Goal: Task Accomplishment & Management: Manage account settings

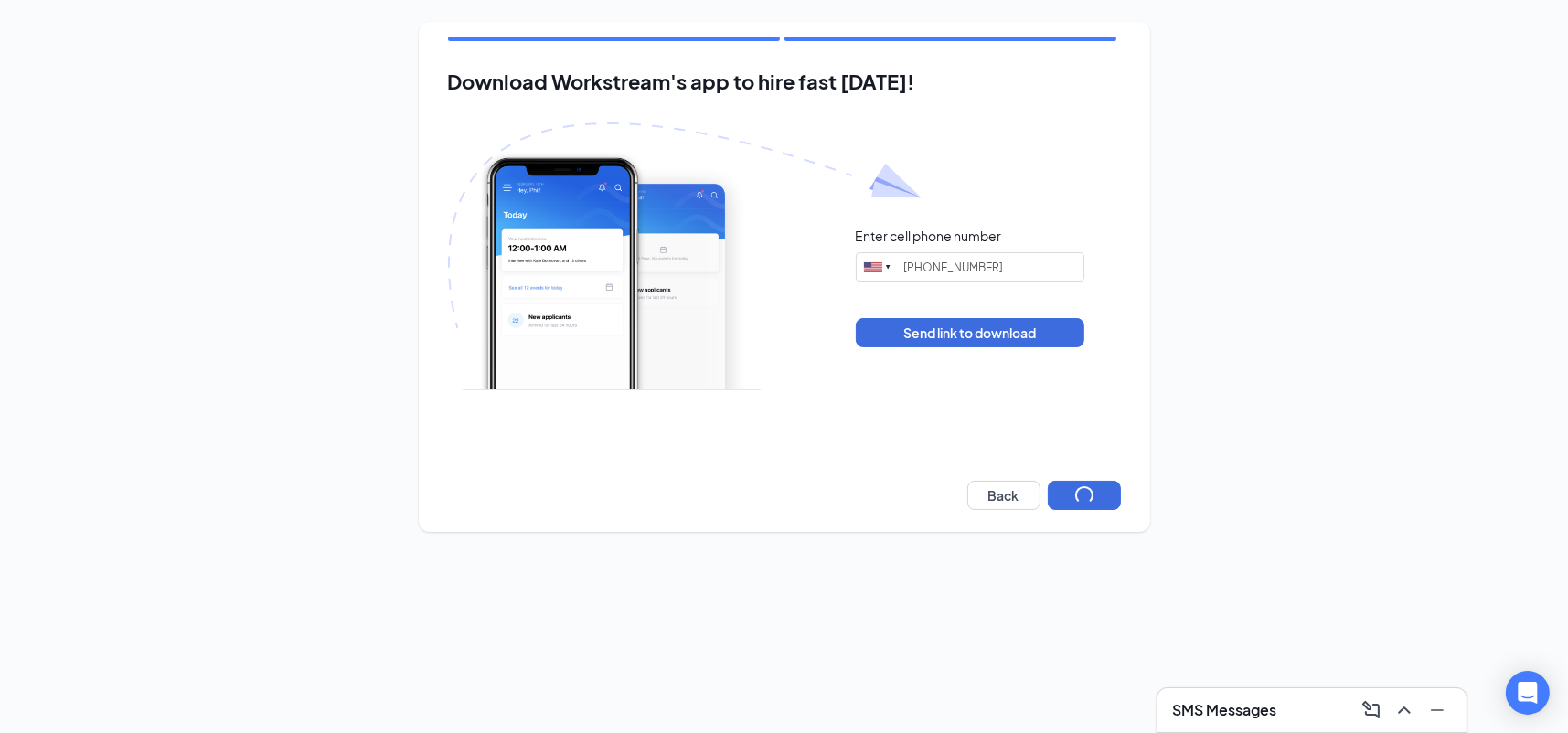
type input "[PHONE_NUMBER]"
click at [1100, 492] on button "Next" at bounding box center [1084, 495] width 73 height 29
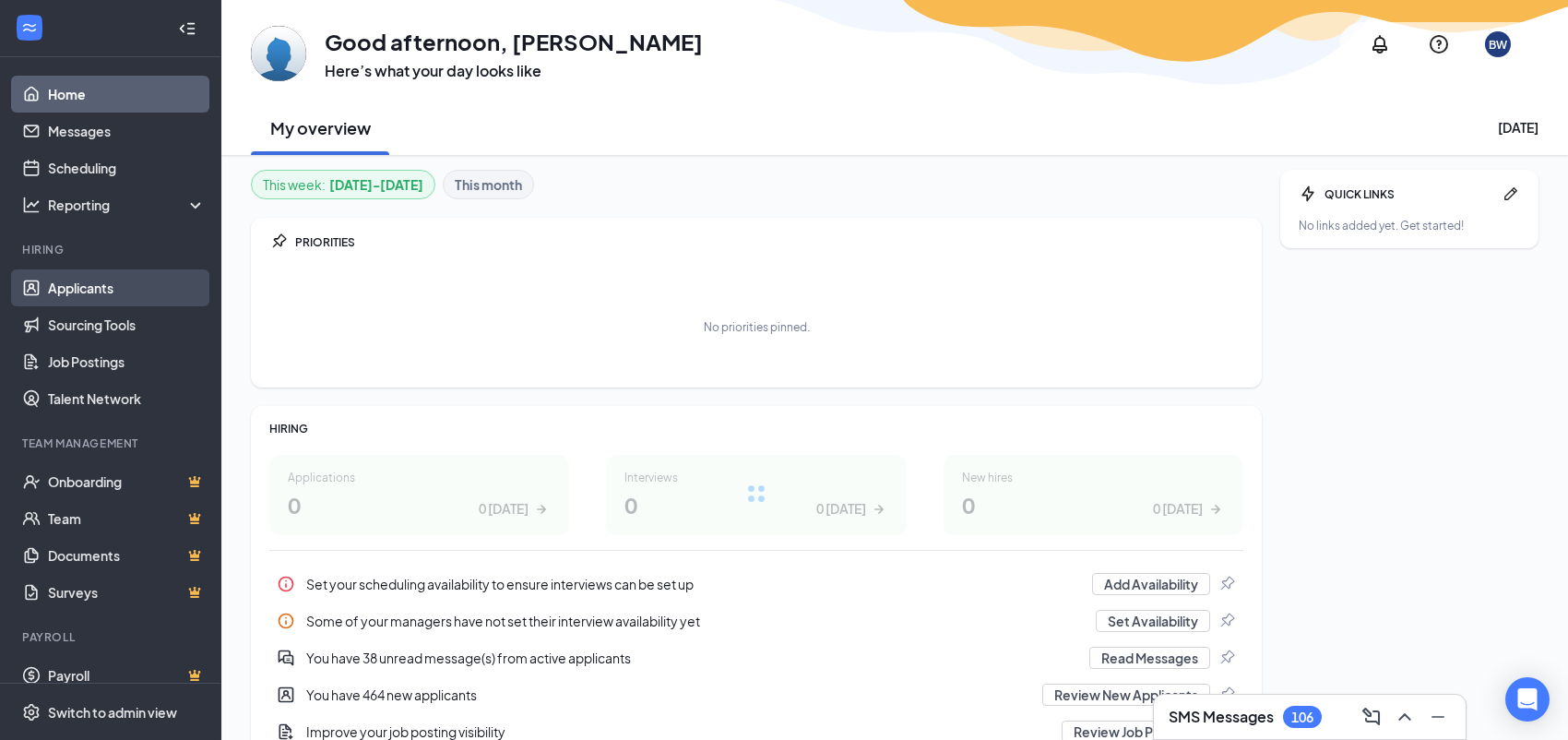
click at [105, 288] on link "Applicants" at bounding box center [127, 288] width 158 height 37
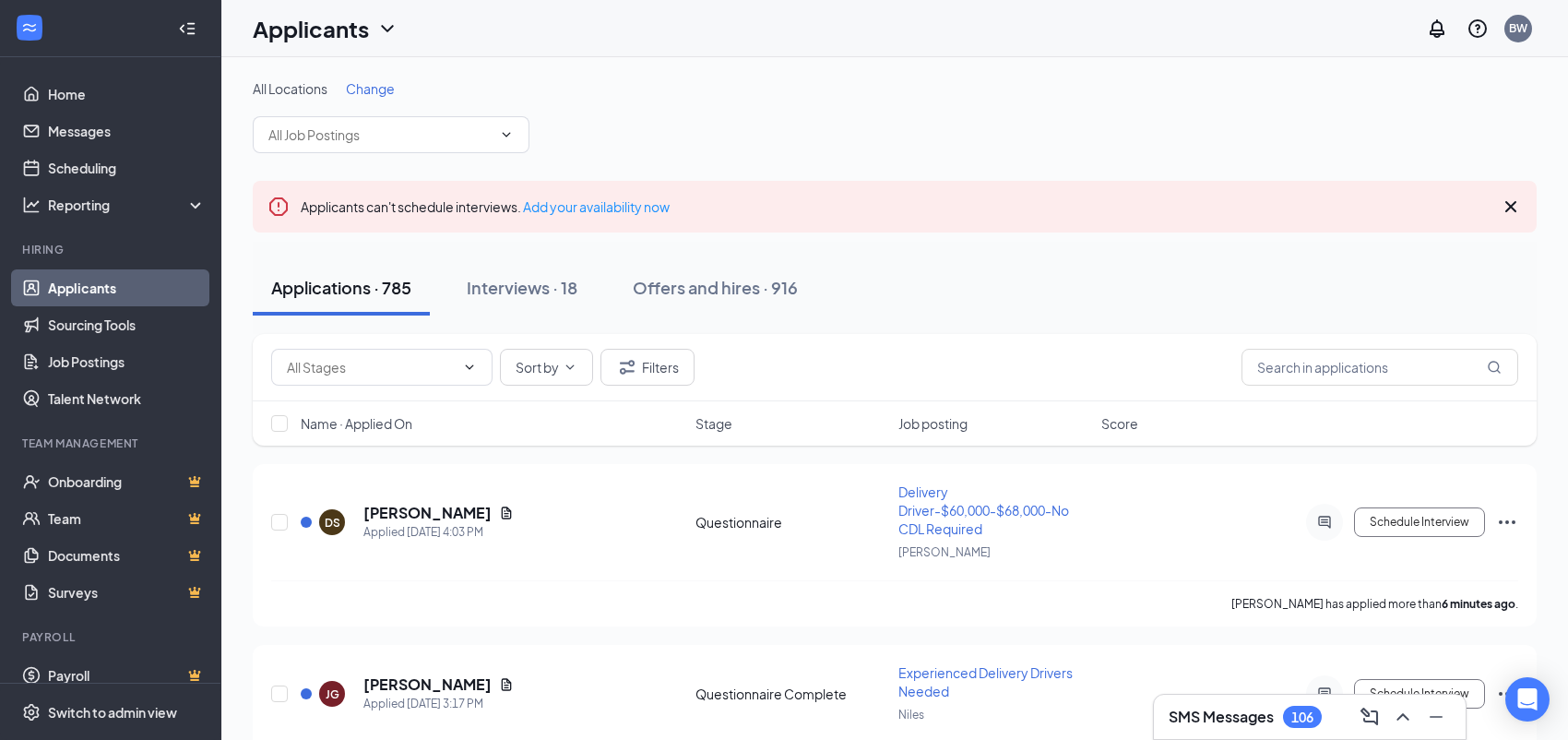
click at [1530, 206] on div "Applicants can't schedule interviews. Add your availability now" at bounding box center [895, 206] width 1284 height 51
click at [1500, 205] on icon "Cross" at bounding box center [1511, 206] width 22 height 22
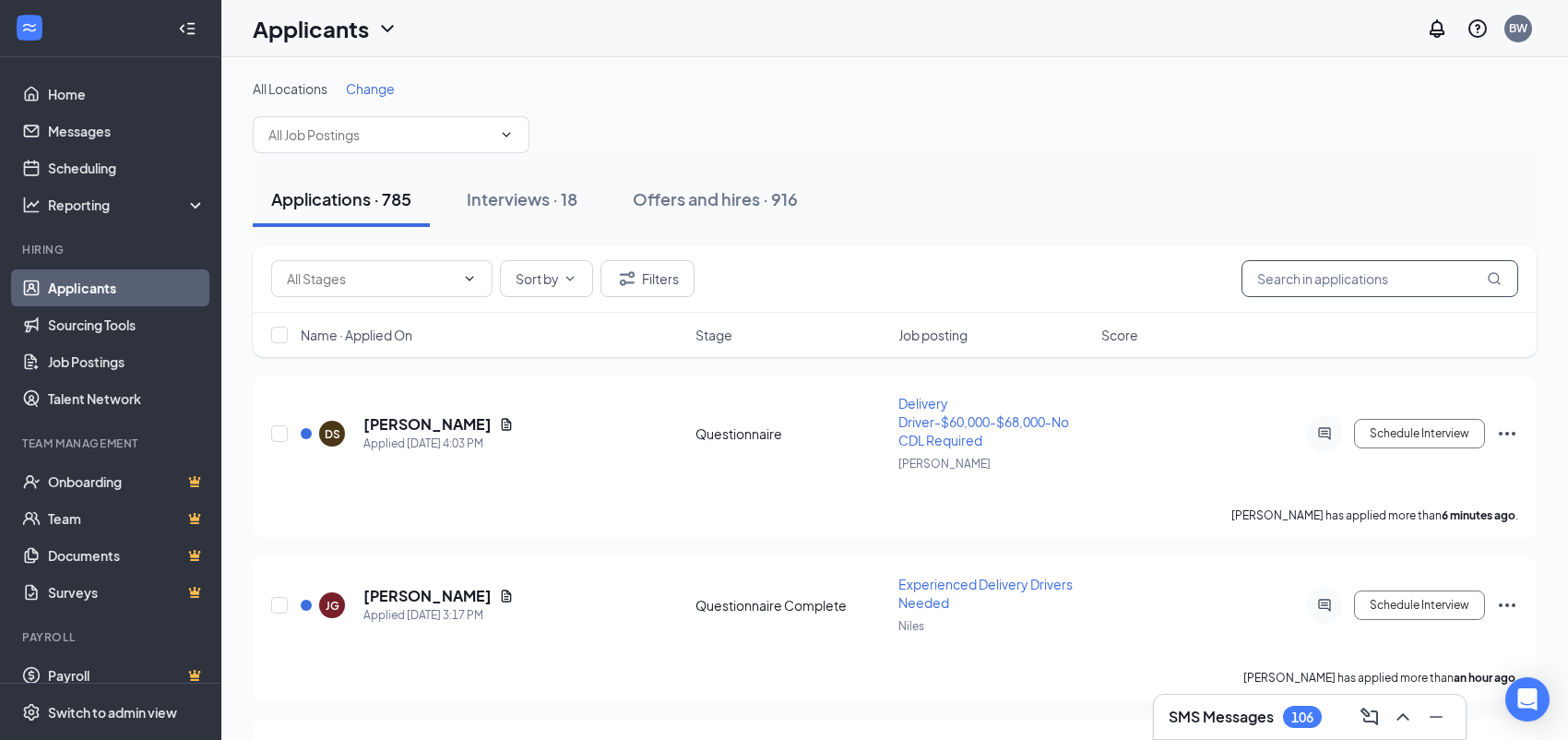
click at [1375, 276] on input "text" at bounding box center [1379, 278] width 276 height 37
type input "vana"
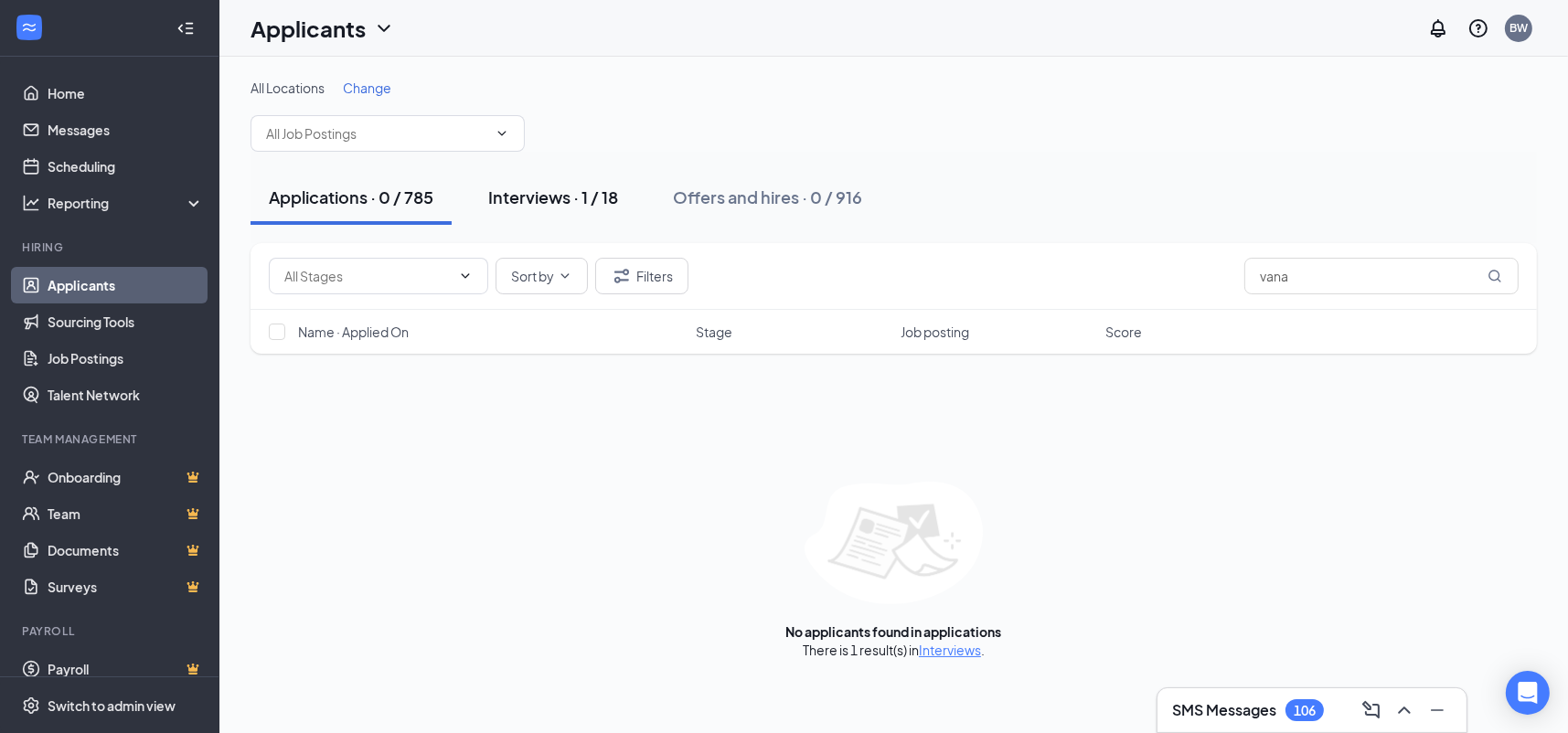
click at [590, 204] on div "Interviews · 1 / 18" at bounding box center [553, 197] width 130 height 23
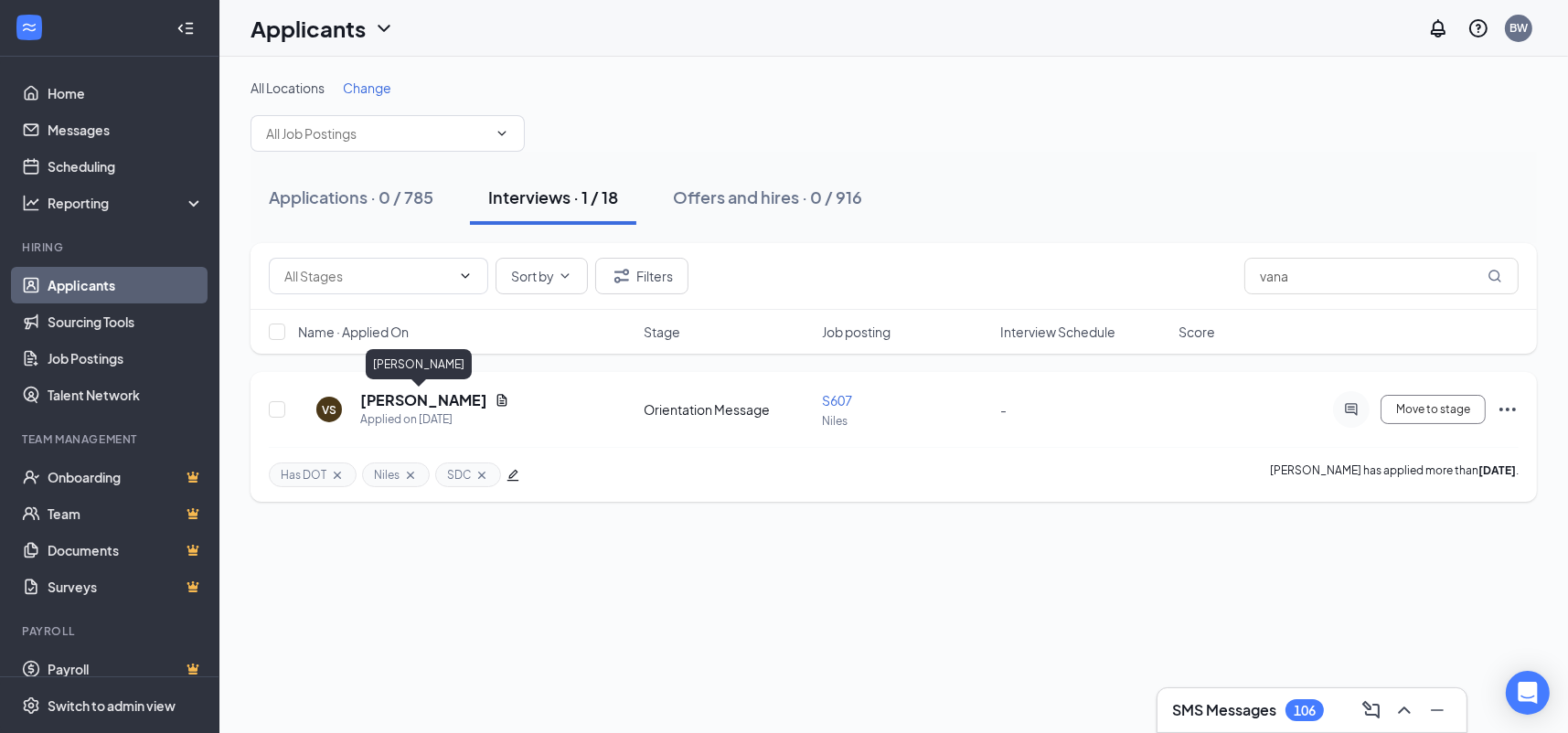
click at [411, 392] on h5 "[PERSON_NAME]" at bounding box center [424, 400] width 127 height 21
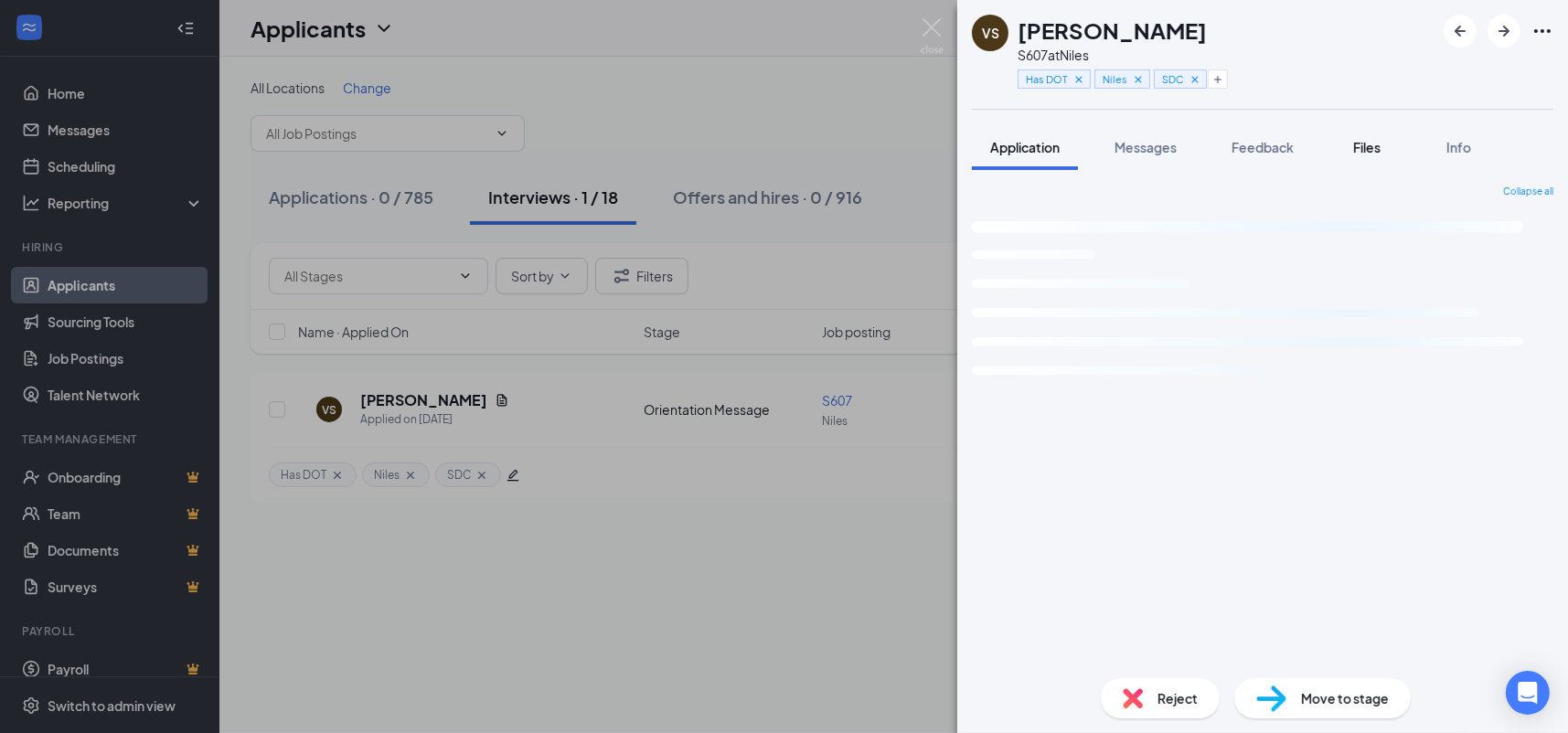
click at [1368, 146] on span "Files" at bounding box center [1367, 147] width 27 height 17
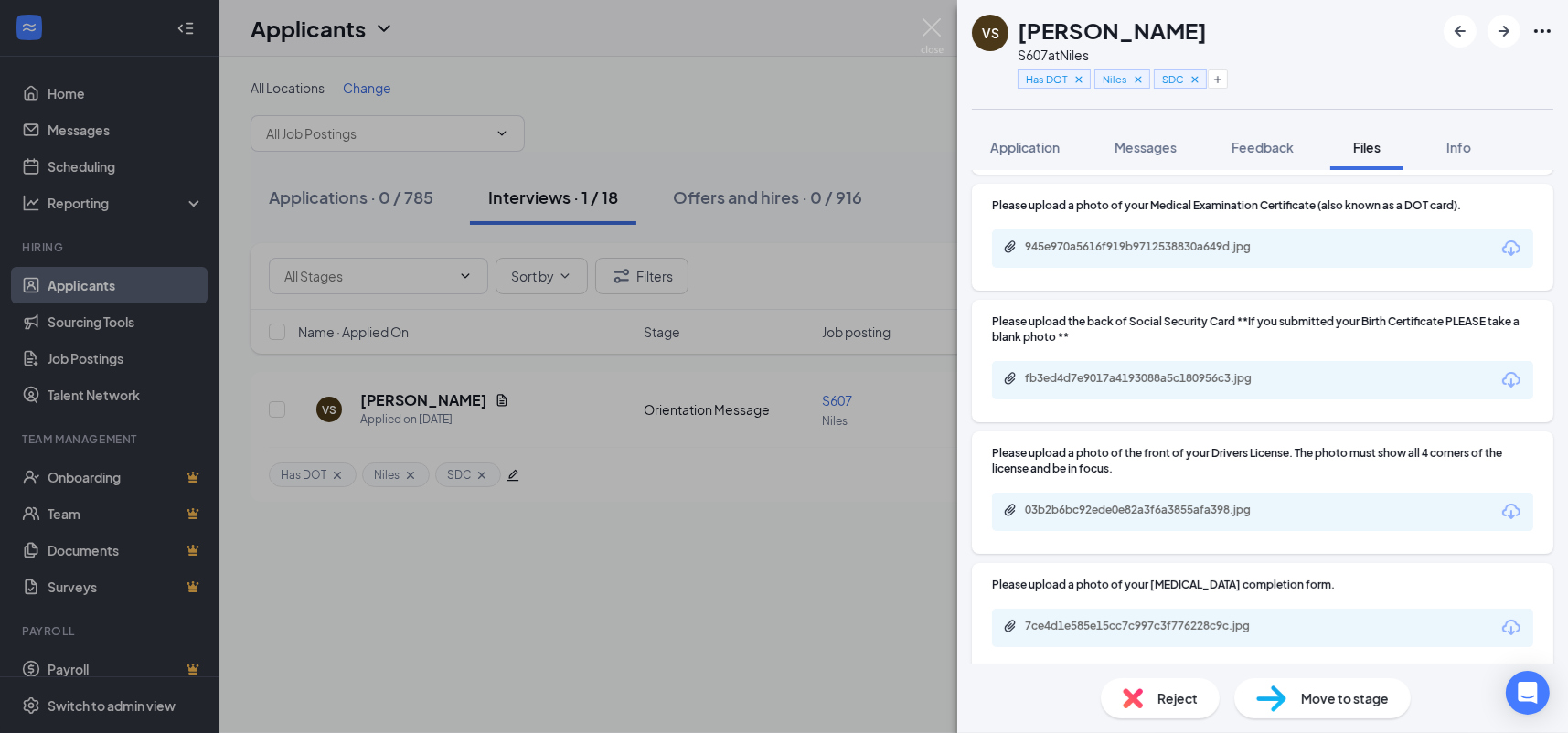
scroll to position [326, 0]
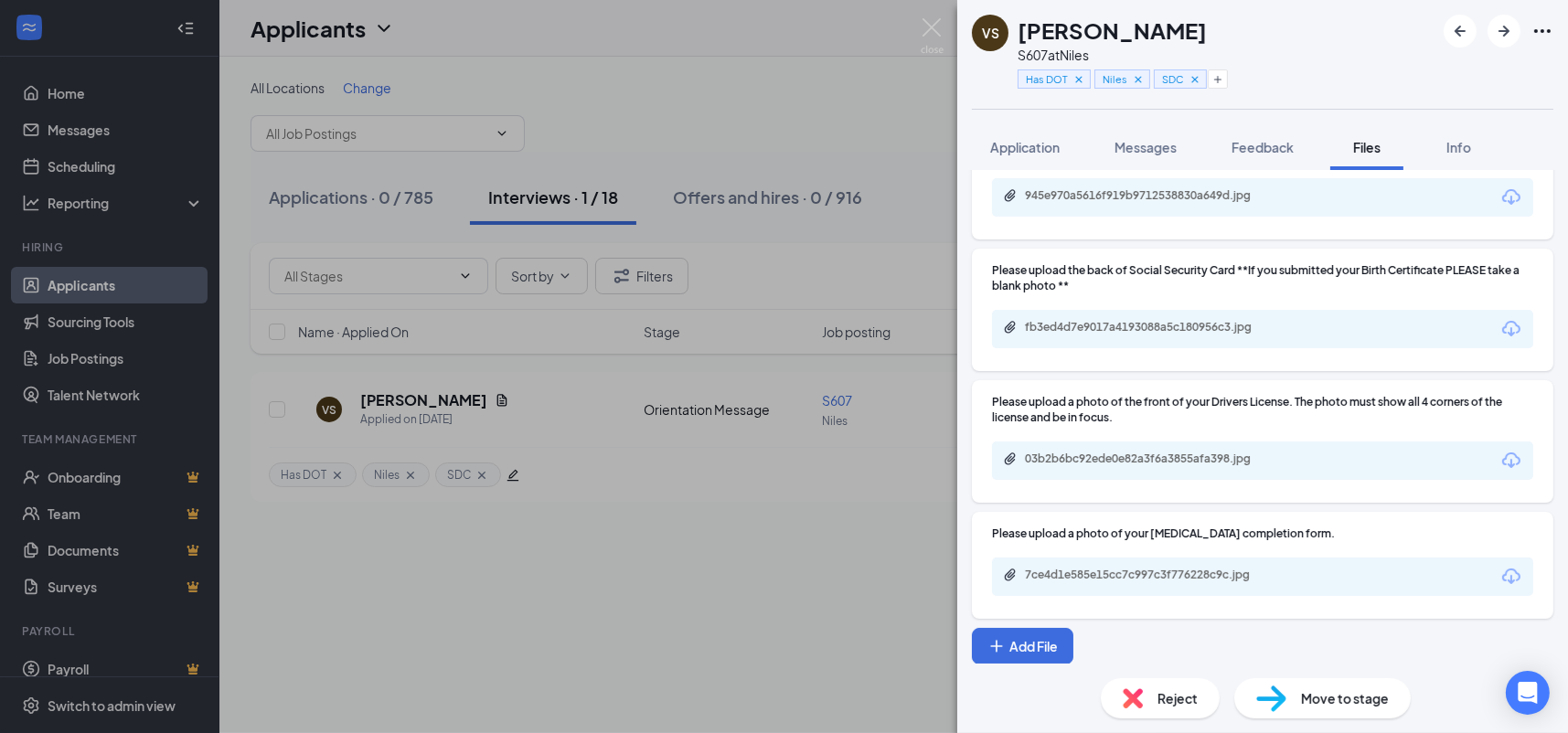
click at [681, 98] on div "VS Vanarith [PERSON_NAME] S607 at Niles Has DOT Niles SDC Application Messages …" at bounding box center [784, 366] width 1568 height 733
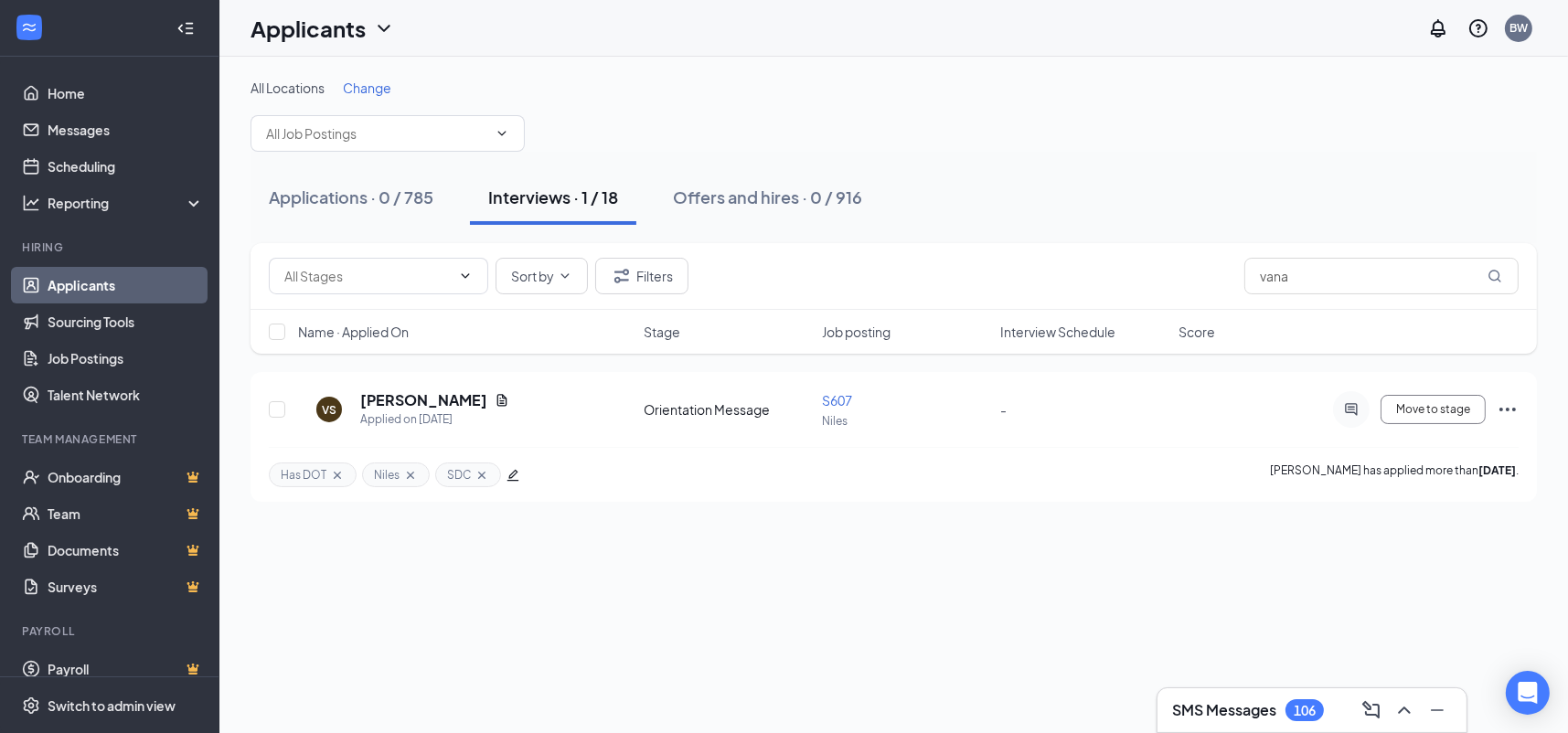
drag, startPoint x: 1304, startPoint y: 254, endPoint x: 1287, endPoint y: 254, distance: 17.0
click at [1287, 254] on div "Sort by Filters vana" at bounding box center [894, 276] width 1286 height 67
drag, startPoint x: 1176, startPoint y: 254, endPoint x: 1067, endPoint y: 241, distance: 109.8
click at [1068, 243] on div "Sort by Filters vana" at bounding box center [894, 276] width 1286 height 67
type input "burnal"
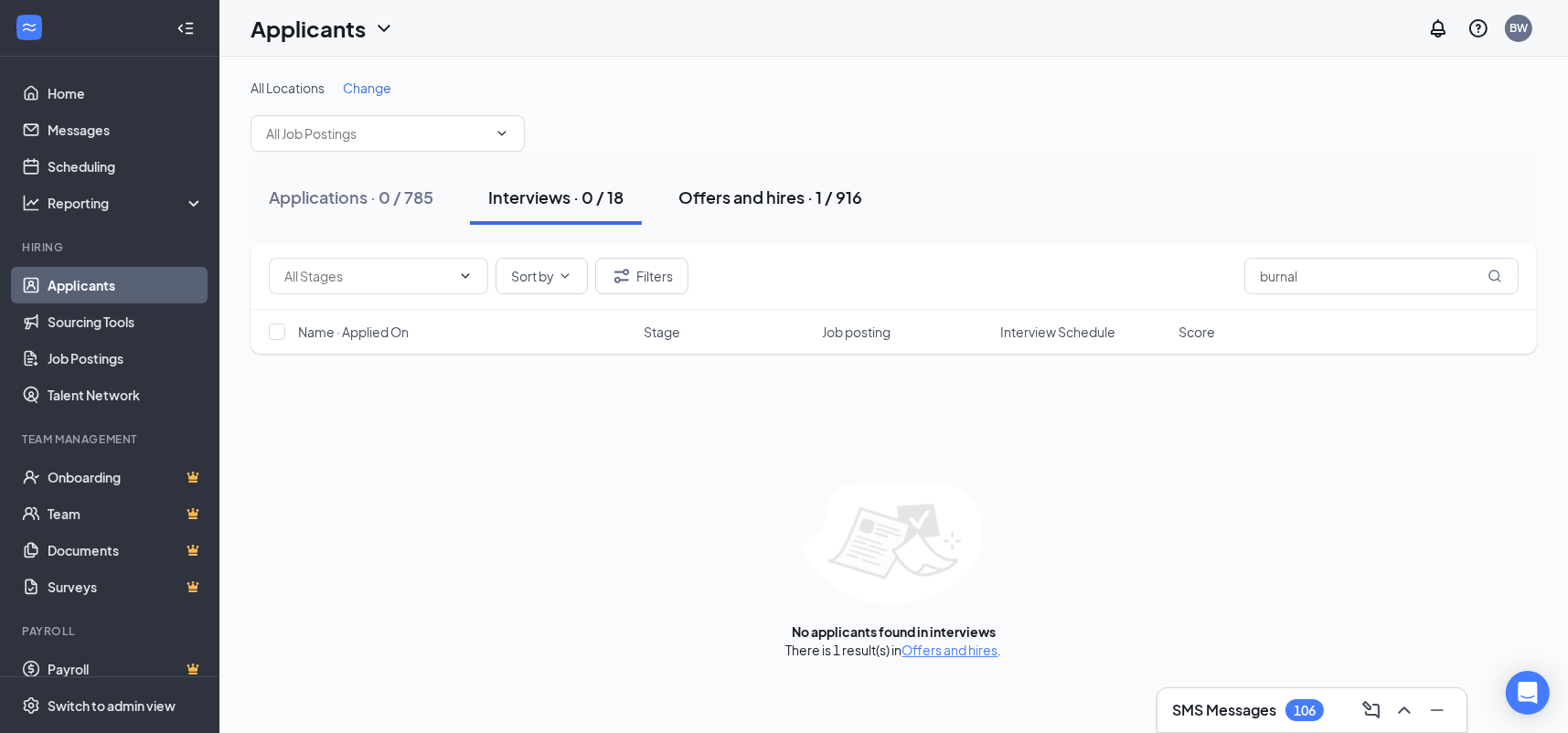
click at [725, 216] on button "Offers and hires · 1 / 916" at bounding box center [769, 198] width 220 height 55
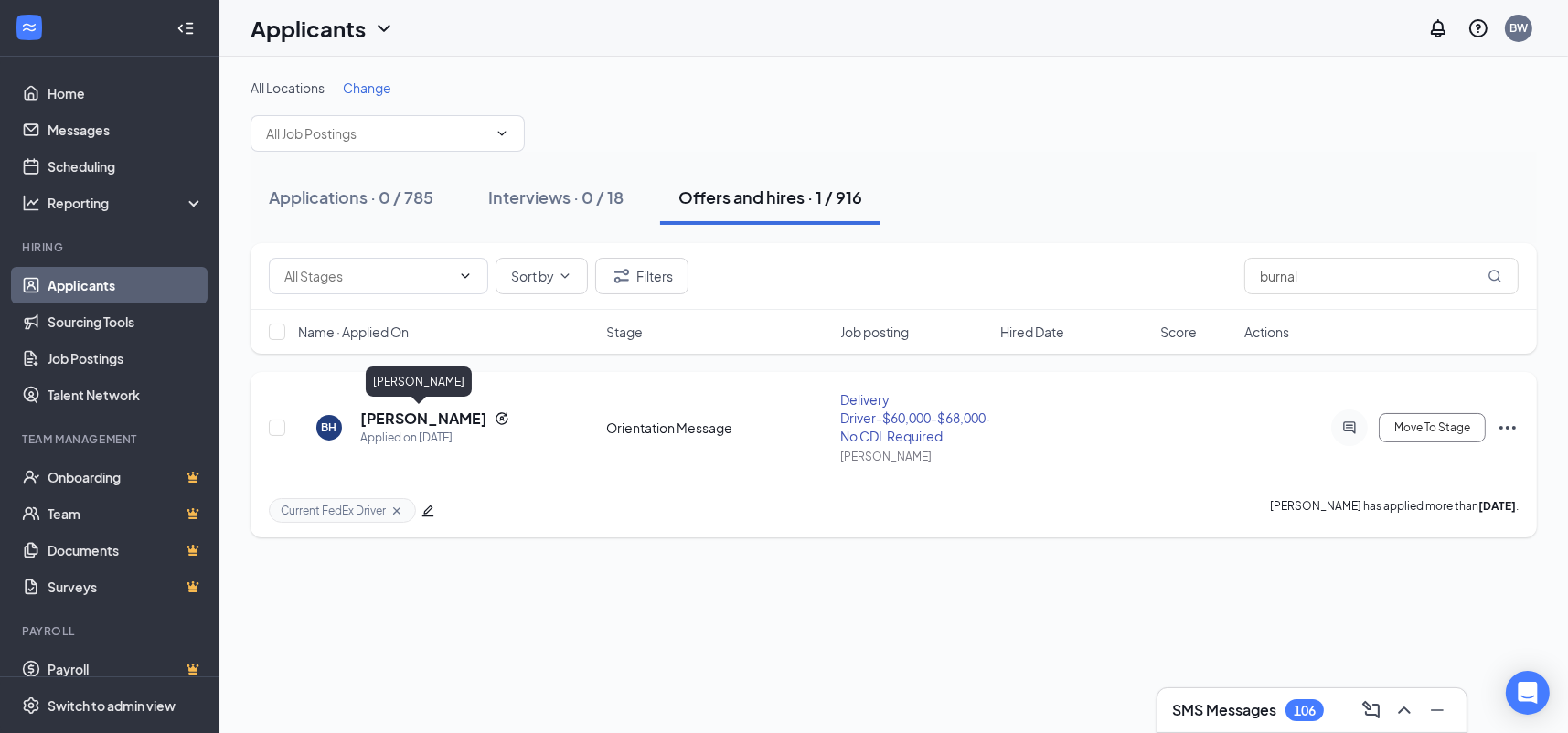
click at [418, 423] on h5 "[PERSON_NAME]" at bounding box center [424, 419] width 127 height 21
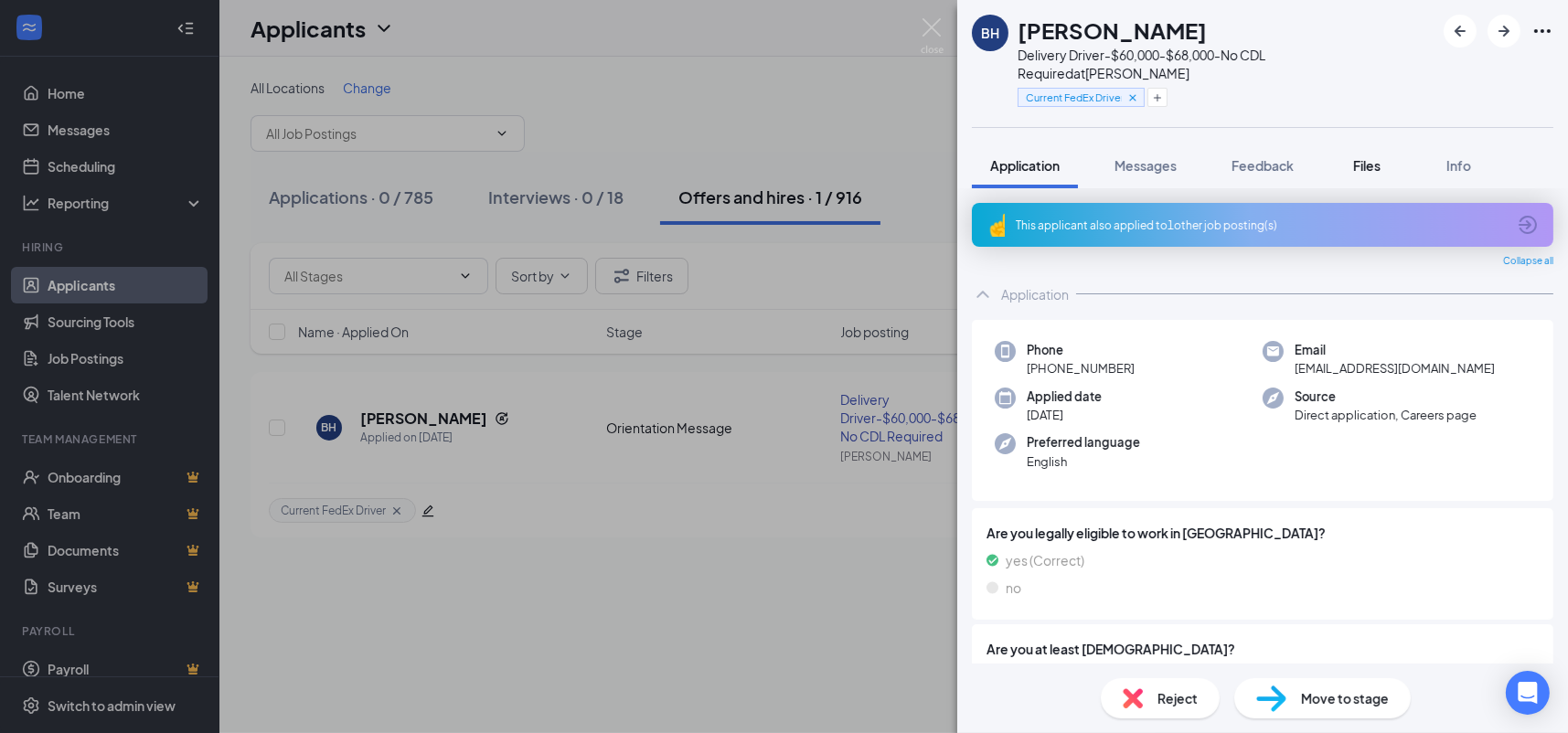
click at [1372, 158] on span "Files" at bounding box center [1367, 165] width 27 height 17
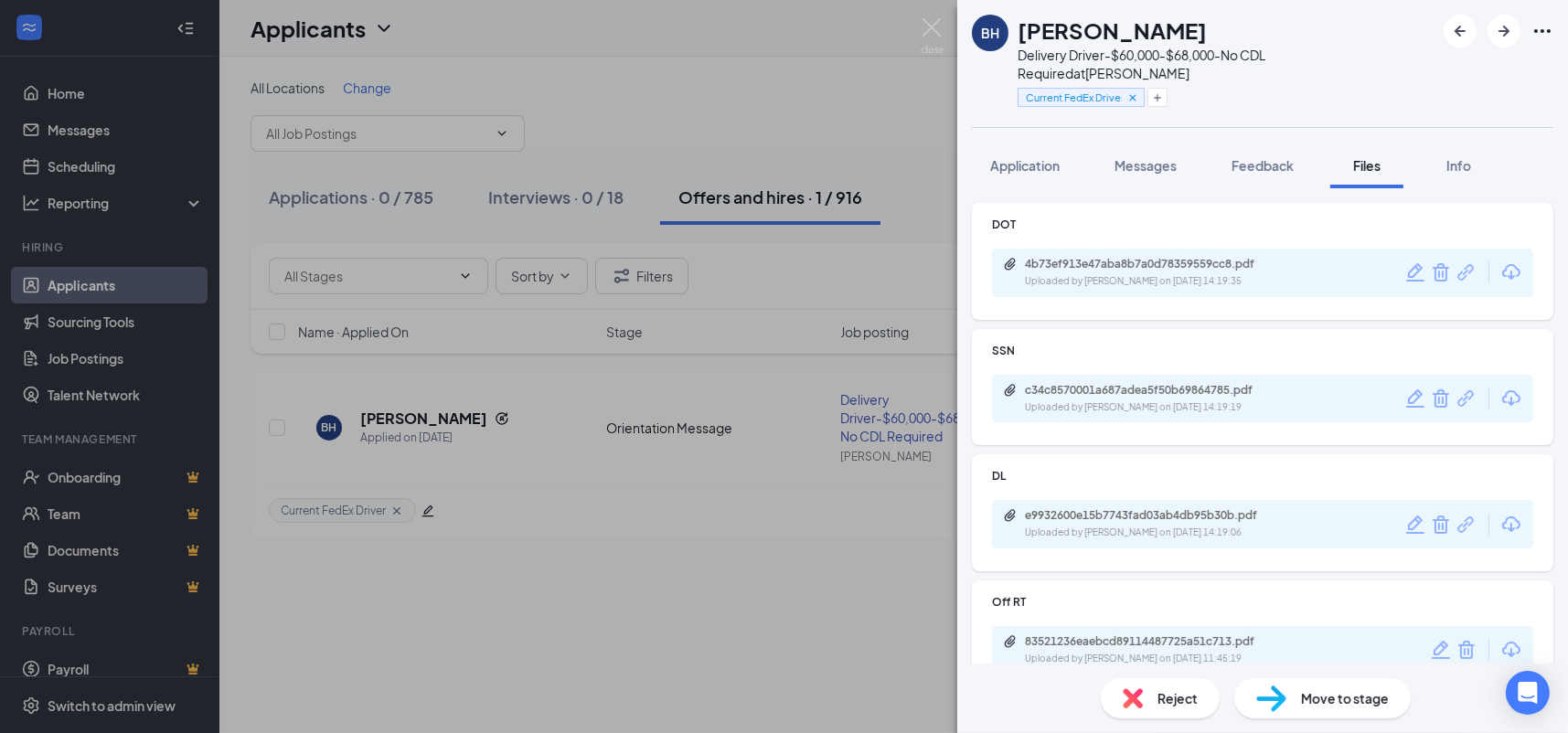
scroll to position [61, 0]
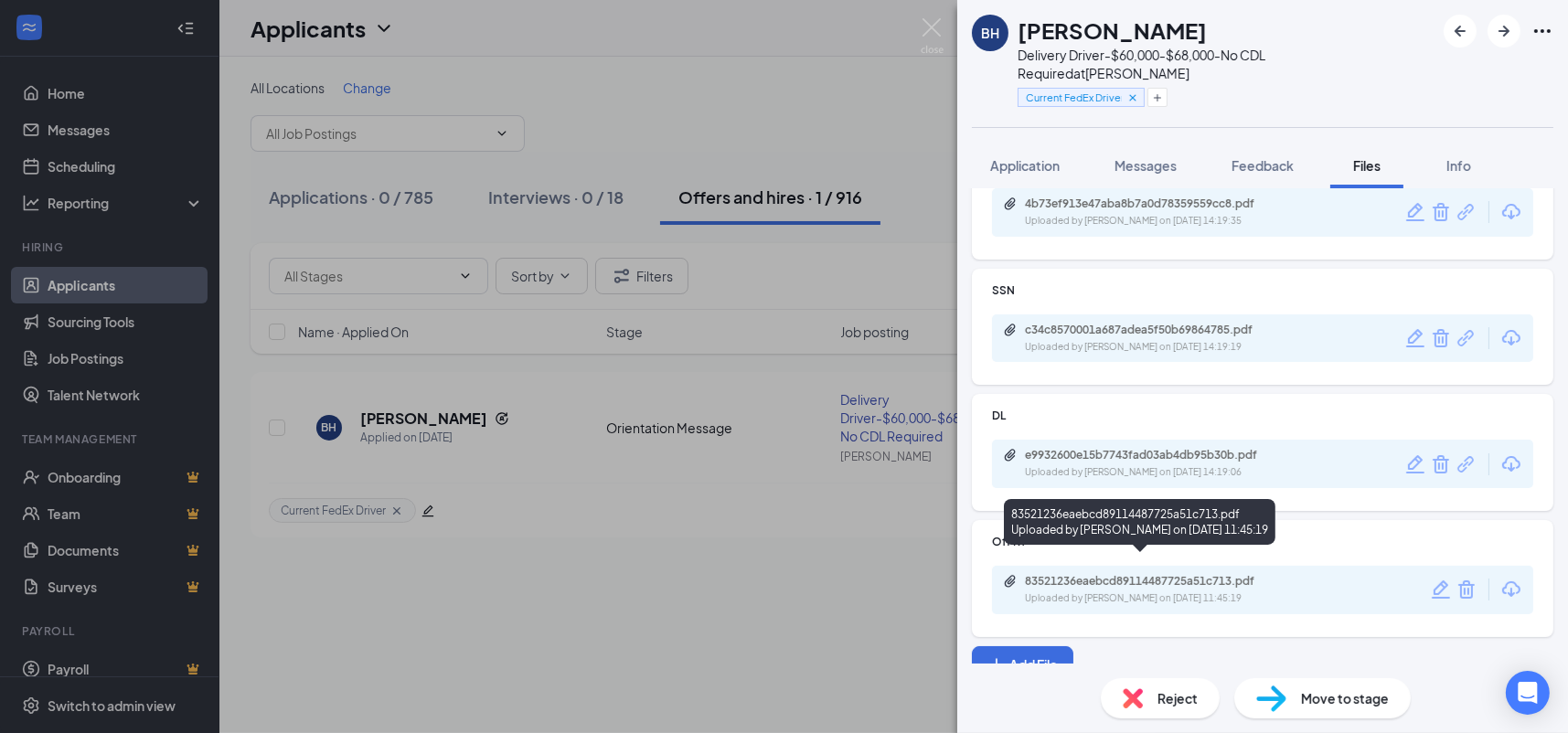
click at [1202, 574] on div "83521236eaebcd89114487725a51c713.pdf Uploaded by [PERSON_NAME] on [DATE] 11:45:…" at bounding box center [1151, 590] width 297 height 32
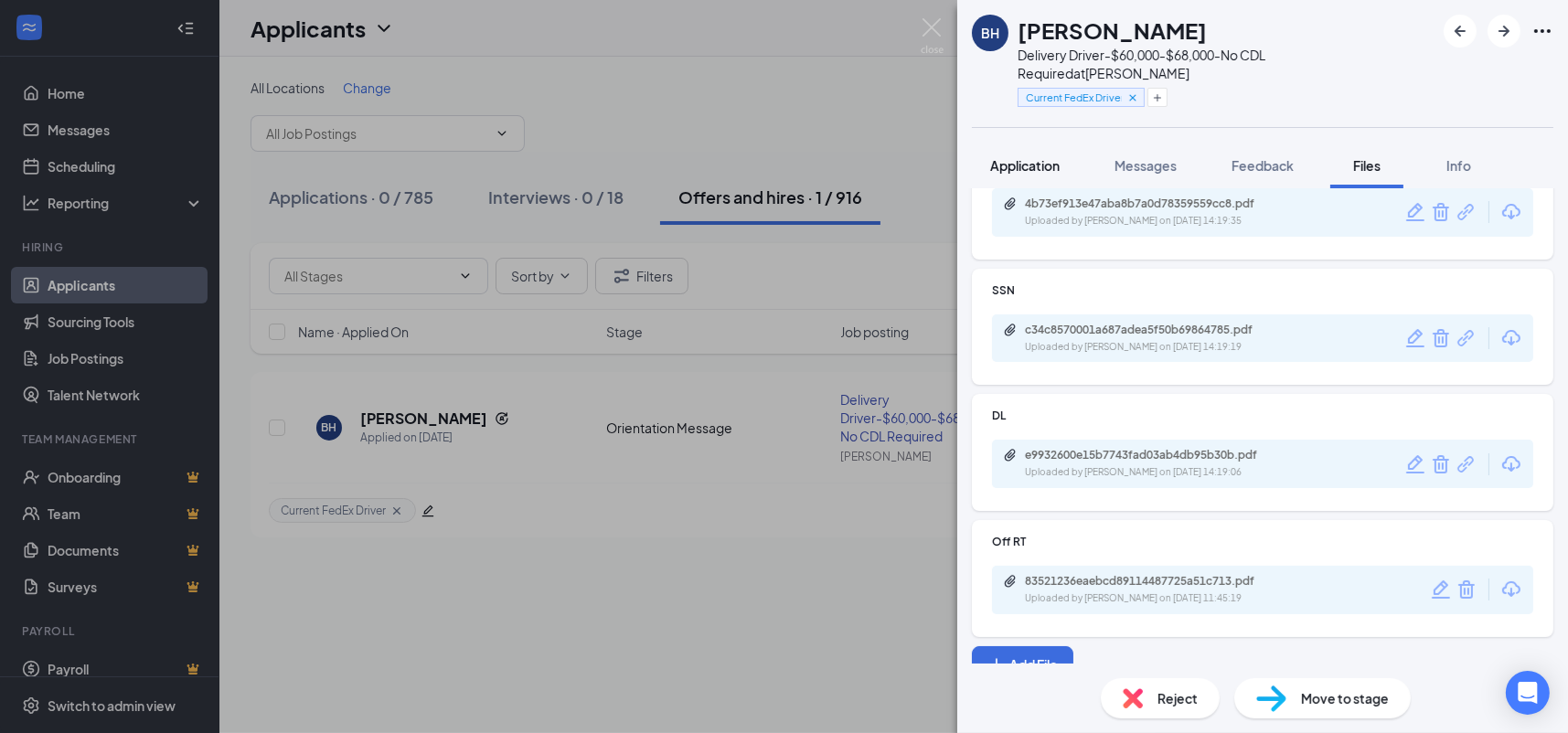
click at [992, 158] on span "Application" at bounding box center [1025, 165] width 69 height 17
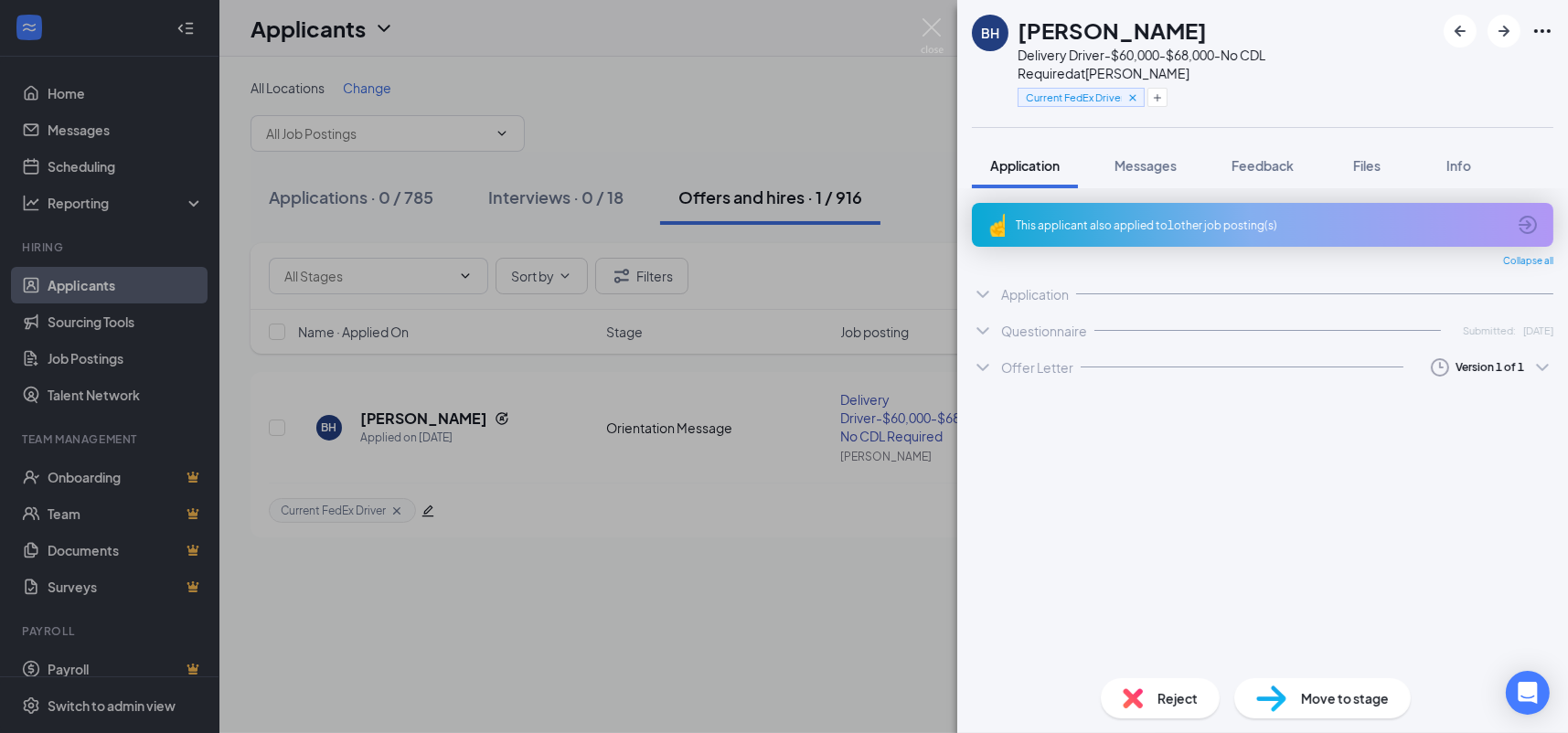
click at [672, 65] on div "[PERSON_NAME] Delivery Driver-$60,000-$68,000-No CDL Required at [PERSON_NAME] …" at bounding box center [784, 366] width 1568 height 733
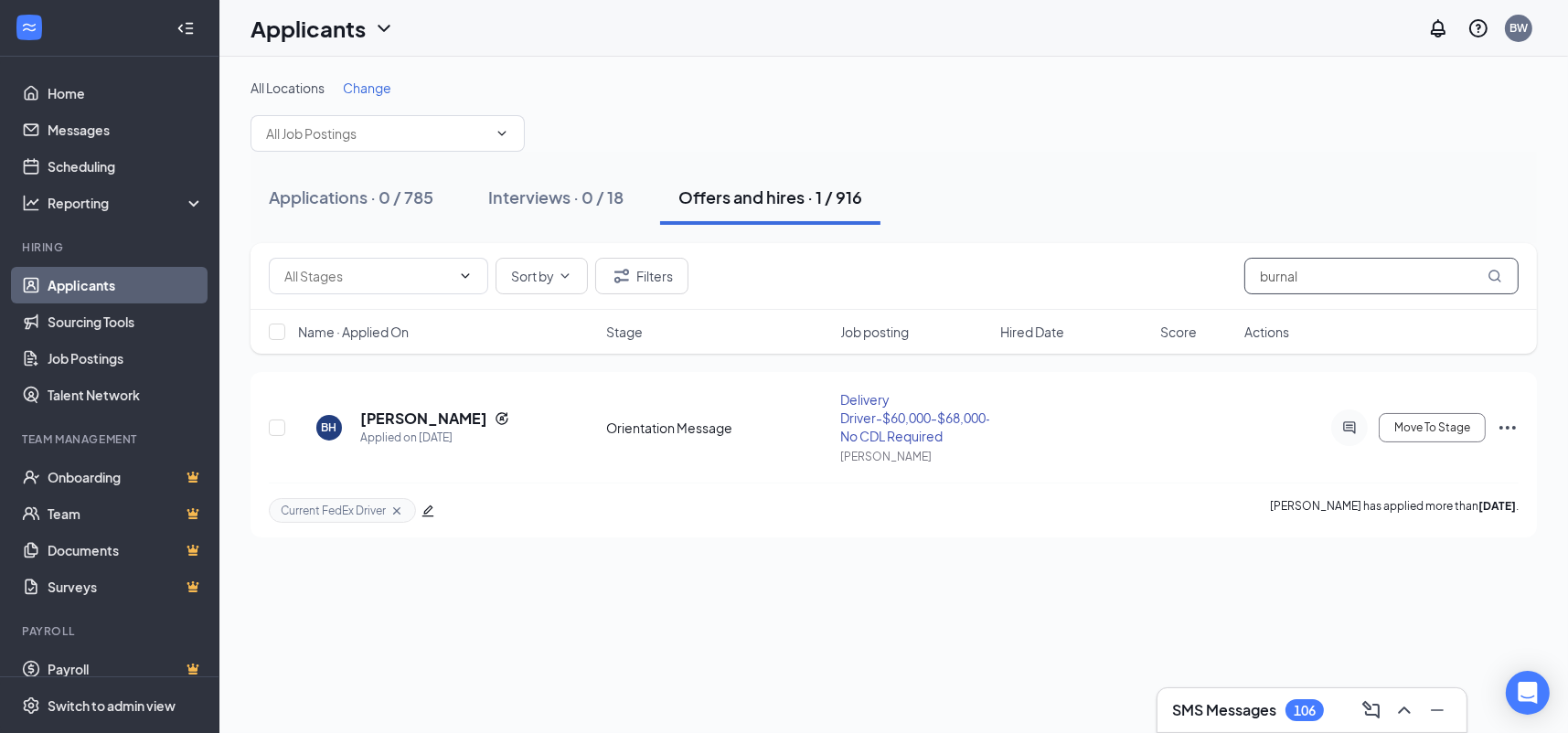
drag, startPoint x: 1349, startPoint y: 271, endPoint x: 1188, endPoint y: 248, distance: 162.6
click at [1215, 255] on div "Sort by Filters burnal" at bounding box center [894, 276] width 1286 height 67
type input "[PERSON_NAME]"
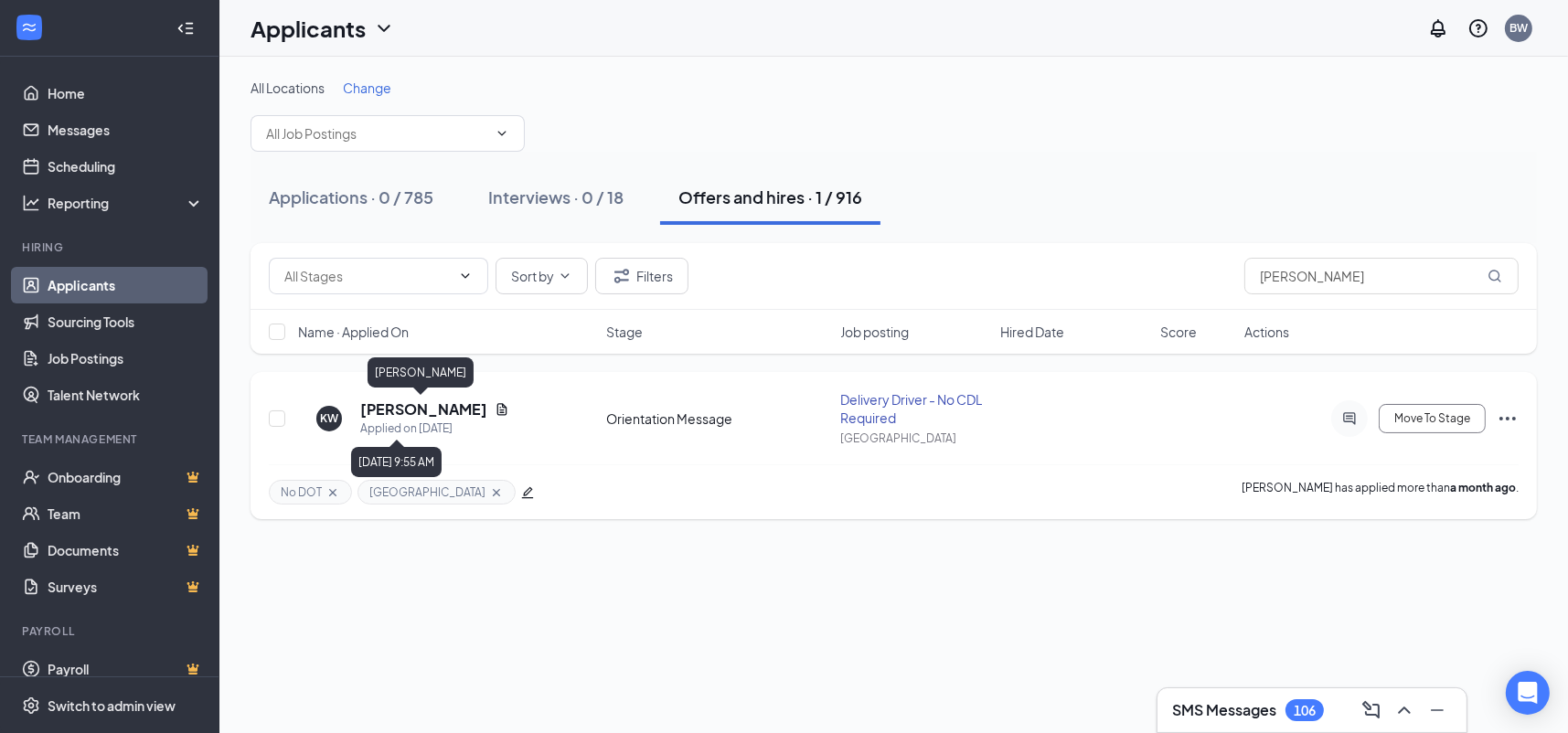
click at [431, 415] on h5 "[PERSON_NAME]" at bounding box center [424, 409] width 127 height 21
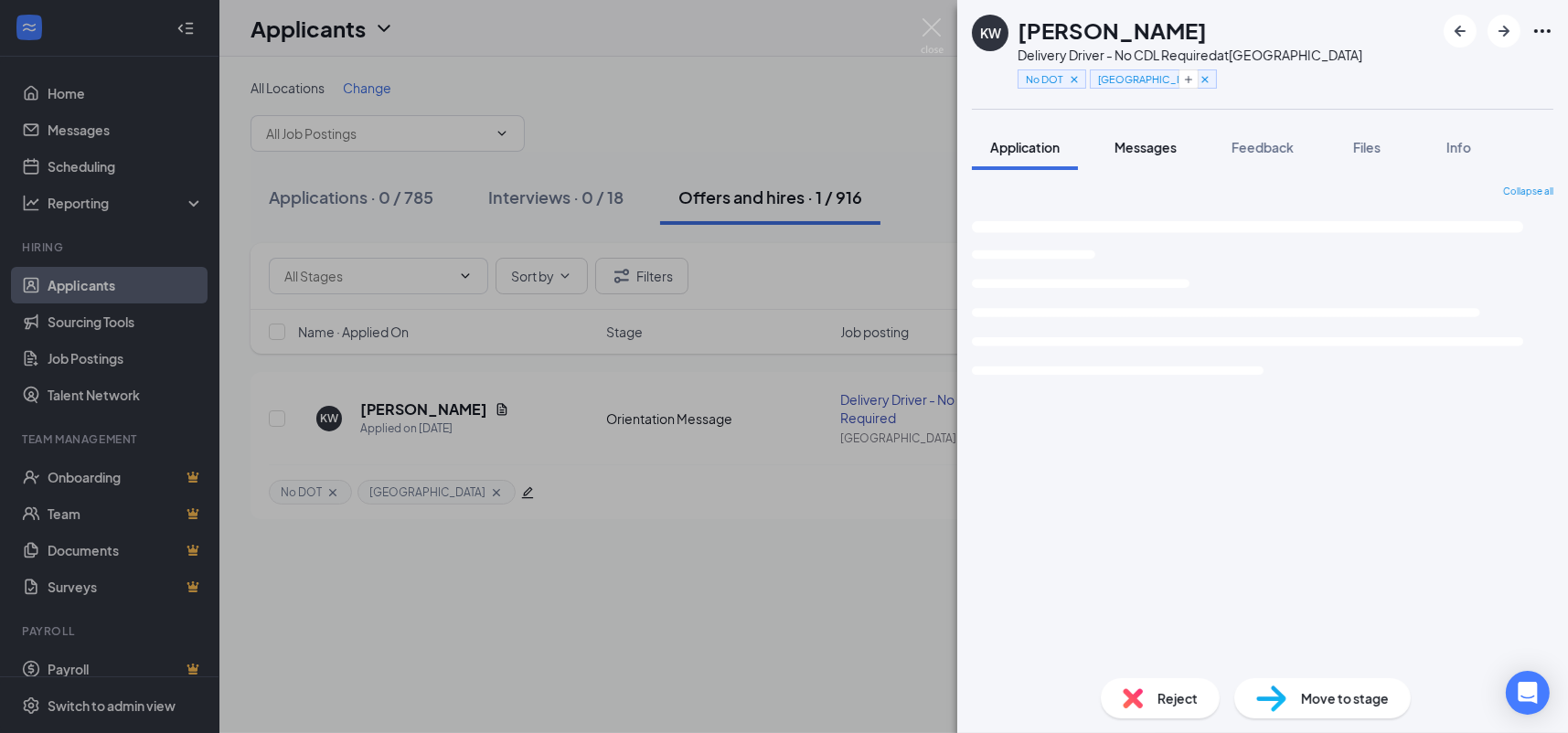
click at [1118, 158] on button "Messages" at bounding box center [1145, 147] width 99 height 46
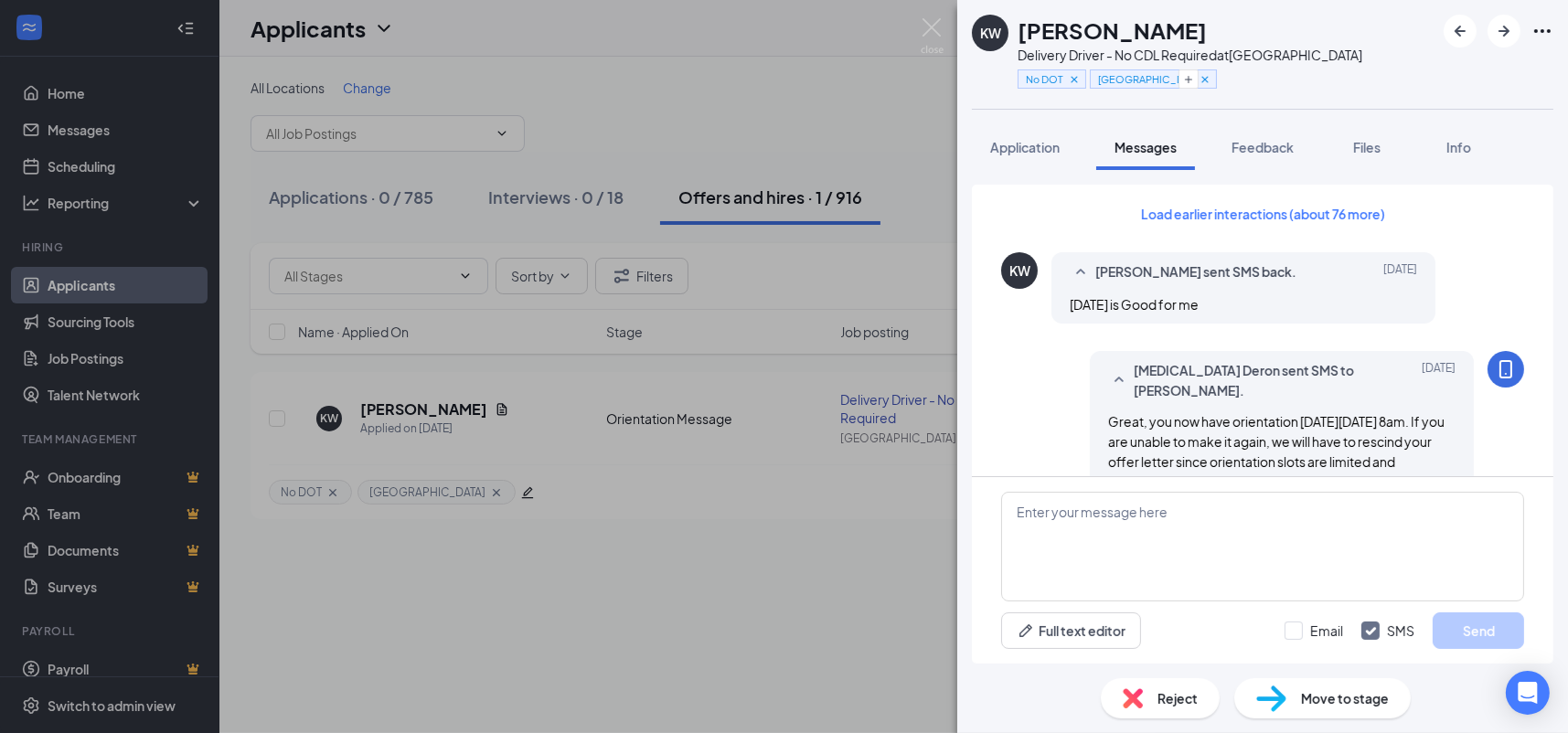
scroll to position [1045, 0]
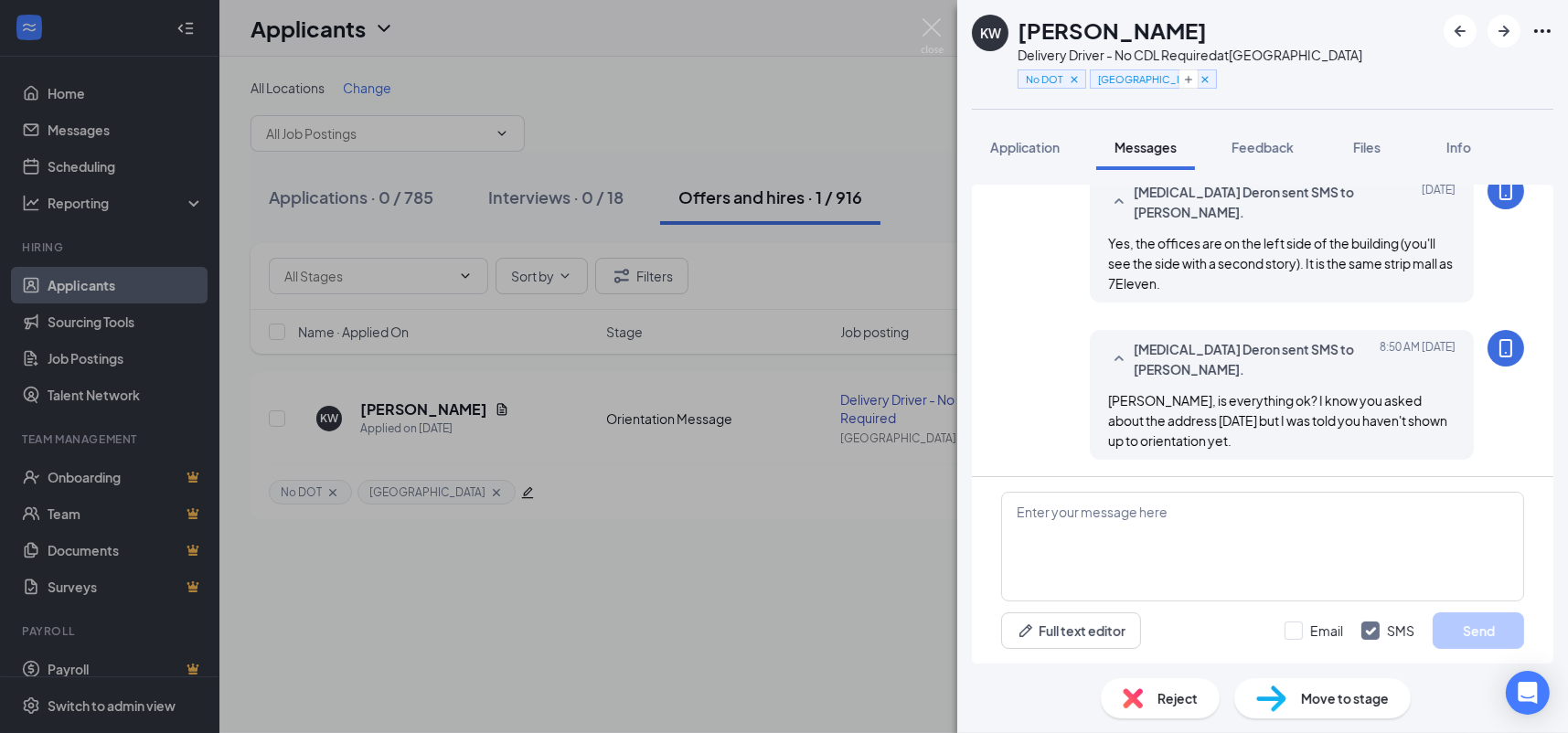
click at [763, 82] on div "KW [PERSON_NAME] Delivery Driver - No CDL Required at [GEOGRAPHIC_DATA] No DOT …" at bounding box center [784, 366] width 1568 height 733
